Goal: Find specific page/section

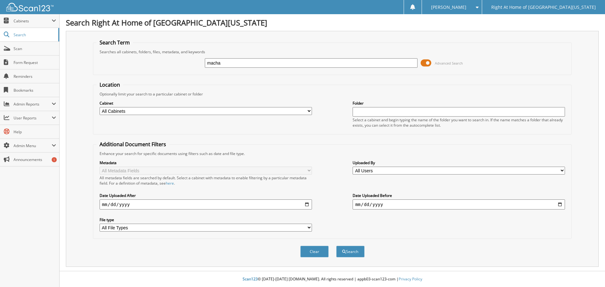
type input "macha potus"
click at [343, 246] on button "Search" at bounding box center [350, 252] width 28 height 12
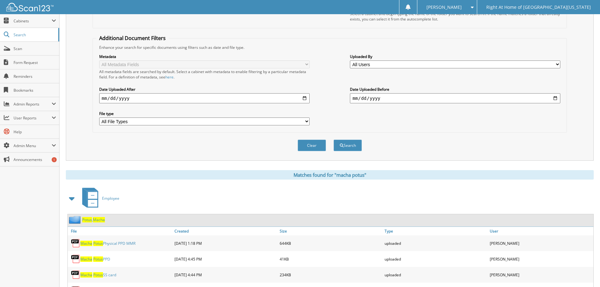
scroll to position [126, 0]
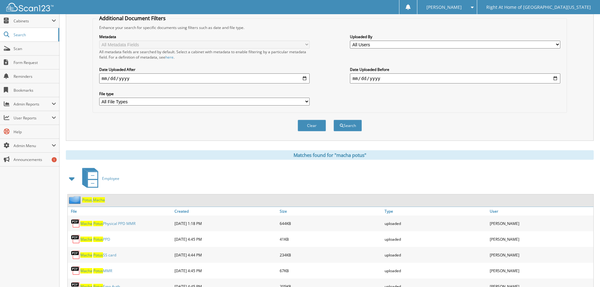
click at [90, 198] on span "Potus" at bounding box center [87, 199] width 10 height 5
